Goal: Transaction & Acquisition: Purchase product/service

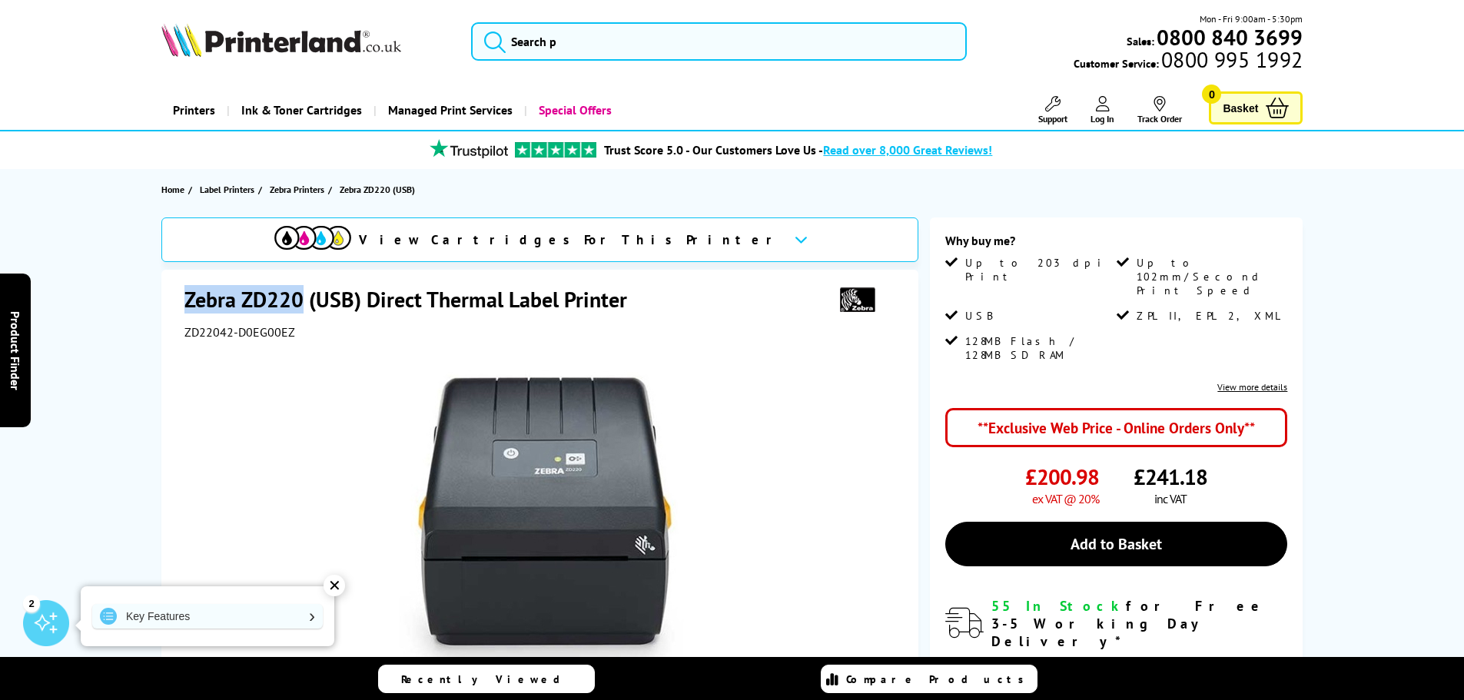
drag, startPoint x: 300, startPoint y: 297, endPoint x: 186, endPoint y: 293, distance: 114.6
click at [186, 293] on h1 "Zebra ZD220 (USB) Direct Thermal Label Printer" at bounding box center [413, 299] width 458 height 28
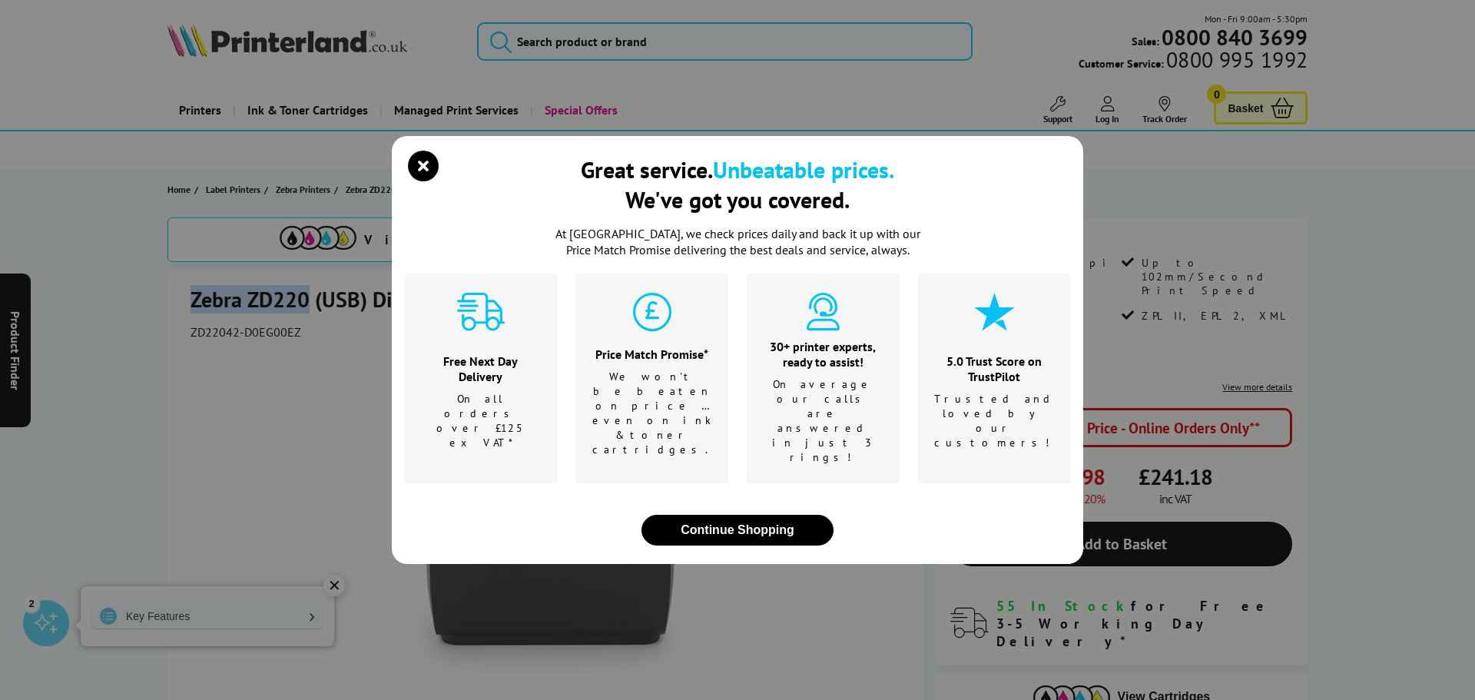
copy h1 "Zebra ZD220"
click at [416, 181] on icon "close modal" at bounding box center [423, 166] width 31 height 31
